Goal: Information Seeking & Learning: Learn about a topic

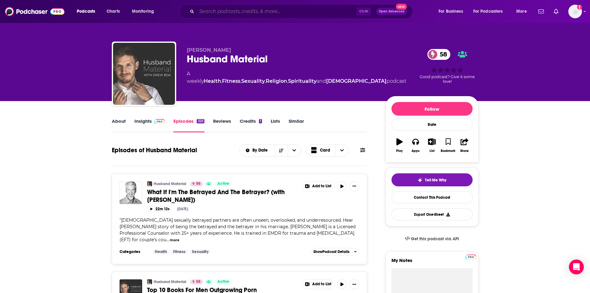
click at [211, 13] on input "Search podcasts, credits, & more..." at bounding box center [277, 12] width 160 height 10
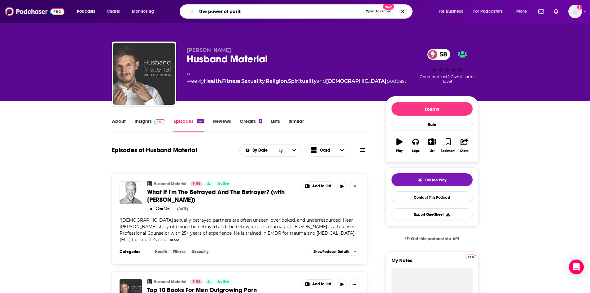
type input "the power of purity"
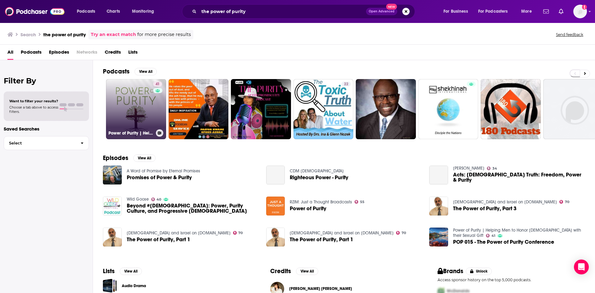
click at [148, 103] on link "41 Power of Purity | Helping Men to Honor [DEMOGRAPHIC_DATA] with their Sexual …" at bounding box center [136, 109] width 60 height 60
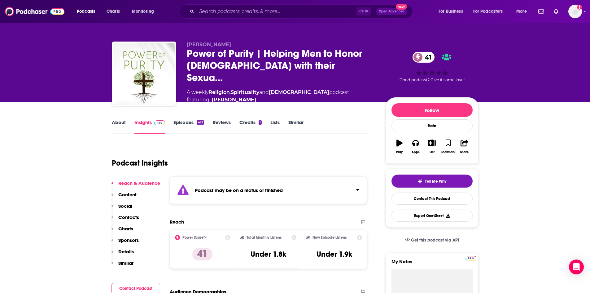
click at [190, 125] on link "Episodes 413" at bounding box center [188, 126] width 30 height 14
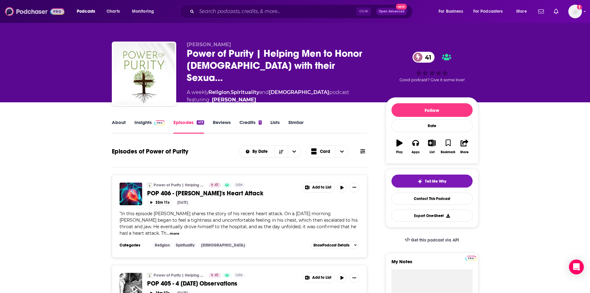
click at [51, 13] on img at bounding box center [34, 12] width 59 height 12
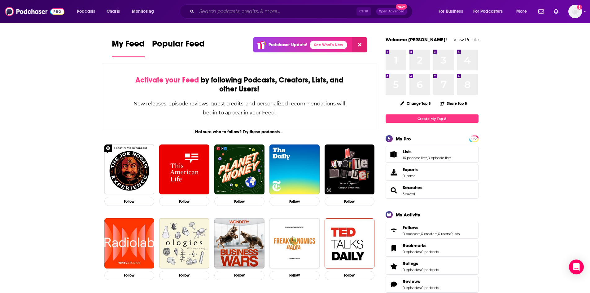
click at [297, 12] on input "Search podcasts, credits, & more..." at bounding box center [277, 12] width 160 height 10
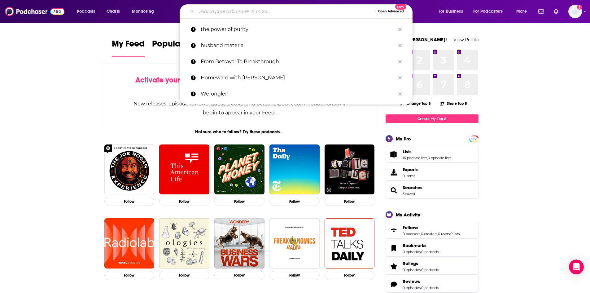
paste input "R.E.S.T.™ With [US_STATE][PERSON_NAME]"
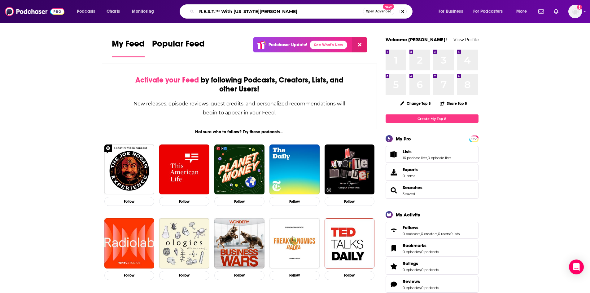
click at [222, 11] on input "R.E.S.T.™ With [US_STATE][PERSON_NAME]" at bounding box center [280, 12] width 166 height 10
type input "R.E.S.T With [US_STATE][PERSON_NAME]"
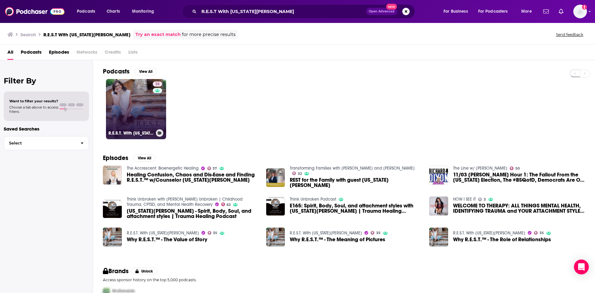
click at [151, 109] on link "35 R.E.S.T. With [US_STATE][PERSON_NAME]" at bounding box center [136, 109] width 60 height 60
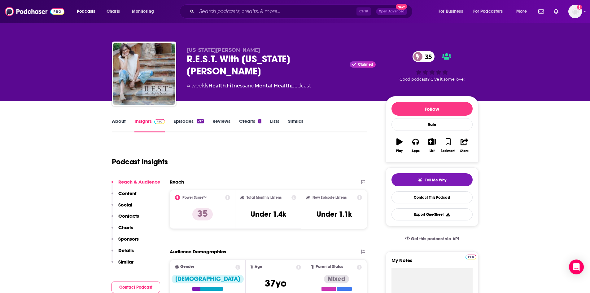
click at [117, 124] on link "About" at bounding box center [119, 125] width 14 height 14
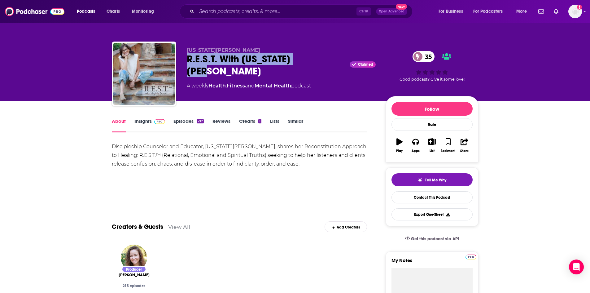
drag, startPoint x: 187, startPoint y: 56, endPoint x: 307, endPoint y: 59, distance: 119.9
click at [307, 59] on div "R.E.S.T. With [US_STATE][PERSON_NAME] Claimed 35" at bounding box center [281, 65] width 189 height 24
copy h1 "R.E.S.T. With [US_STATE][PERSON_NAME]"
click at [302, 164] on div "Discipleship Counselor and Educator, [US_STATE][PERSON_NAME], shares her Recons…" at bounding box center [240, 155] width 256 height 26
click at [140, 122] on link "Insights" at bounding box center [149, 125] width 31 height 14
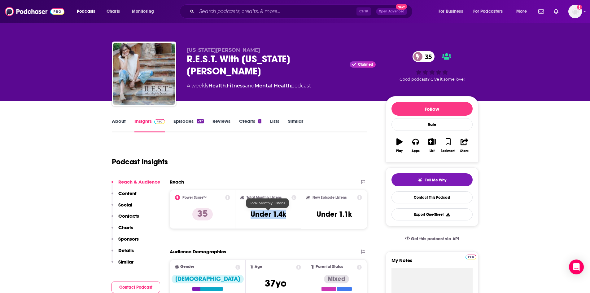
drag, startPoint x: 252, startPoint y: 213, endPoint x: 292, endPoint y: 214, distance: 40.3
click at [292, 214] on div "Total Monthly Listens Under 1.4k" at bounding box center [268, 209] width 56 height 28
copy h3 "Under 1.4k"
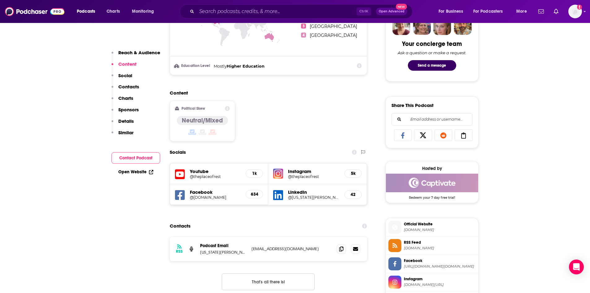
scroll to position [372, 0]
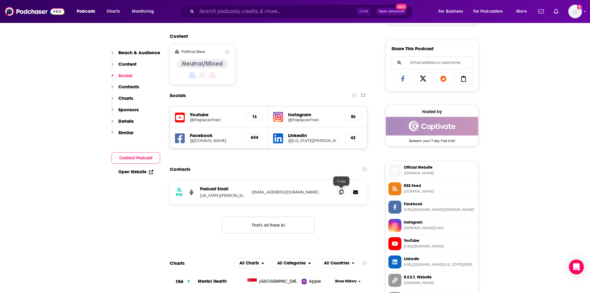
click at [340, 192] on icon at bounding box center [341, 191] width 4 height 5
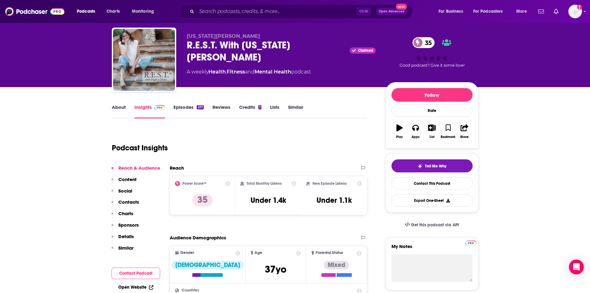
scroll to position [0, 0]
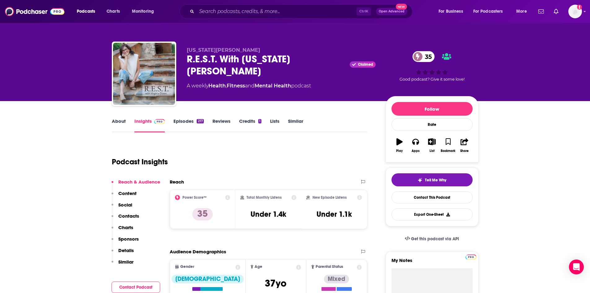
click at [190, 122] on link "Episodes 217" at bounding box center [188, 125] width 30 height 14
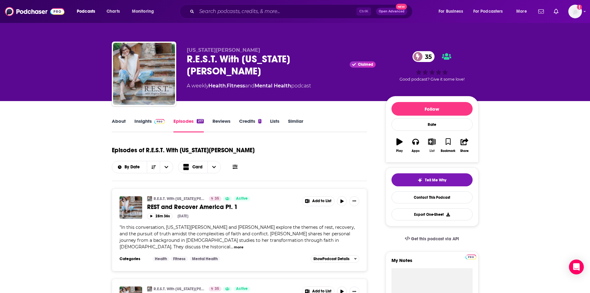
click at [430, 143] on icon "button" at bounding box center [432, 141] width 8 height 7
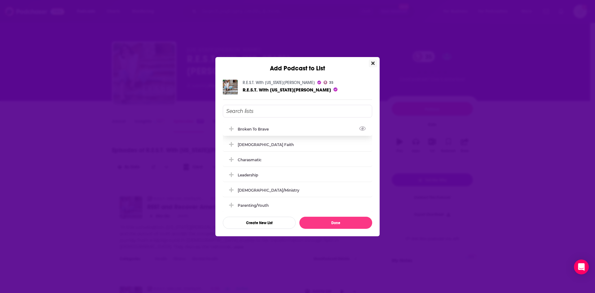
click at [231, 129] on icon "Add Podcast To List" at bounding box center [231, 128] width 5 height 5
click at [364, 221] on button "Done" at bounding box center [335, 223] width 73 height 12
